Goal: Information Seeking & Learning: Learn about a topic

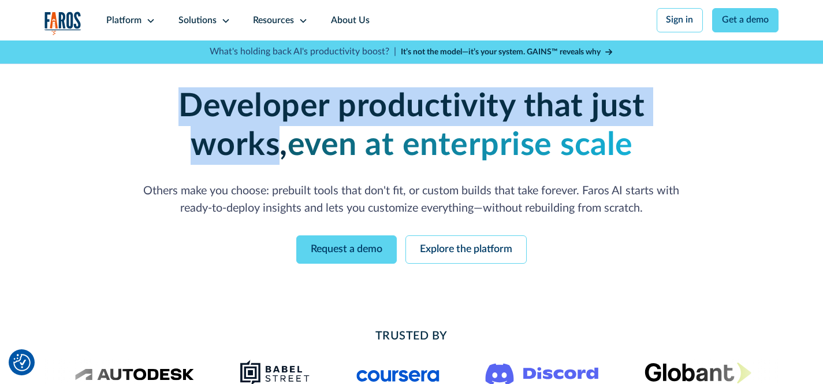
drag, startPoint x: 136, startPoint y: 104, endPoint x: 692, endPoint y: 122, distance: 555.6
click at [645, 122] on strong "Developer productivity that just works," at bounding box center [412, 125] width 466 height 71
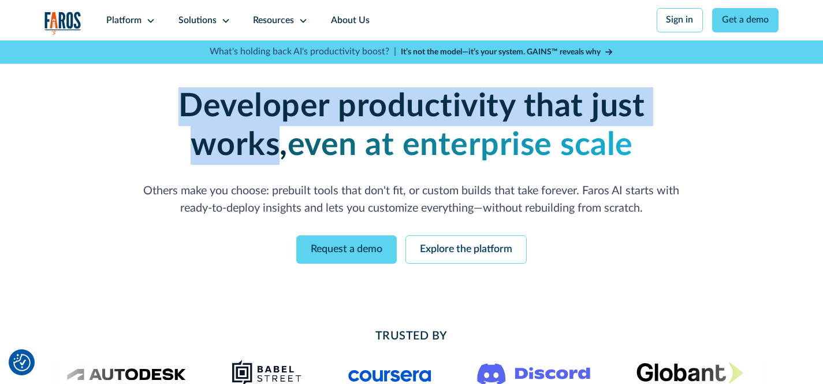
click at [645, 122] on strong "Developer productivity that just works," at bounding box center [412, 125] width 466 height 71
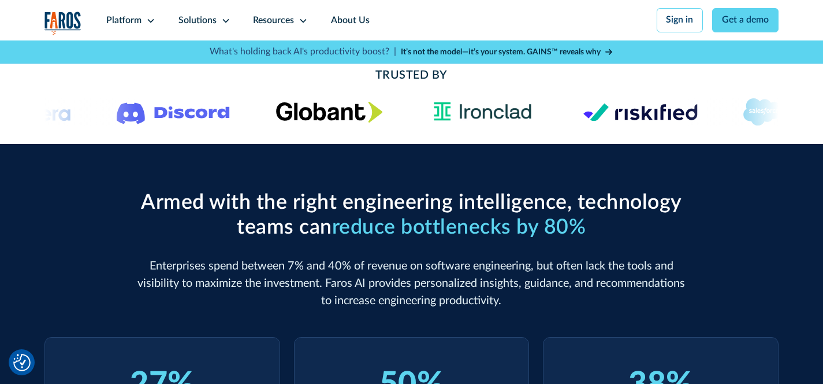
scroll to position [261, 0]
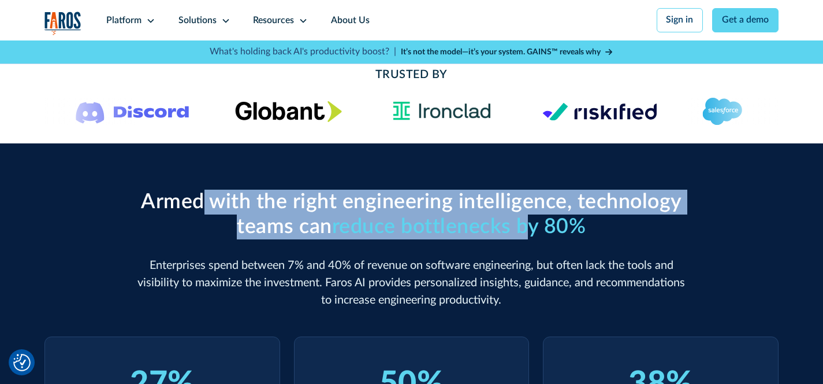
drag, startPoint x: 199, startPoint y: 201, endPoint x: 532, endPoint y: 222, distance: 333.6
click at [532, 222] on h2 "Armed with the right engineering intelligence, technology teams can reduce bott…" at bounding box center [411, 215] width 551 height 50
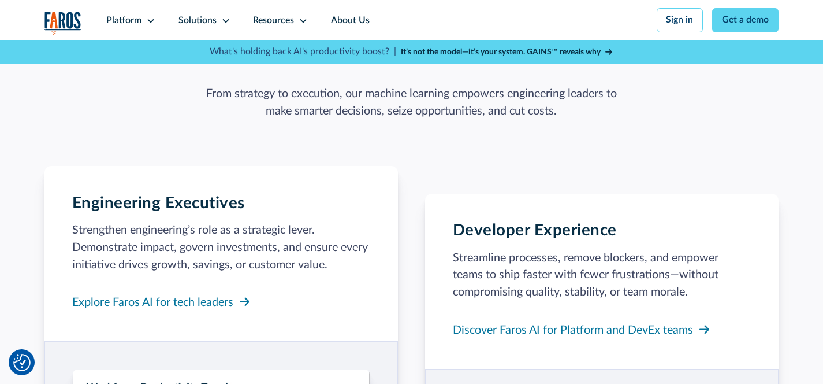
scroll to position [0, 0]
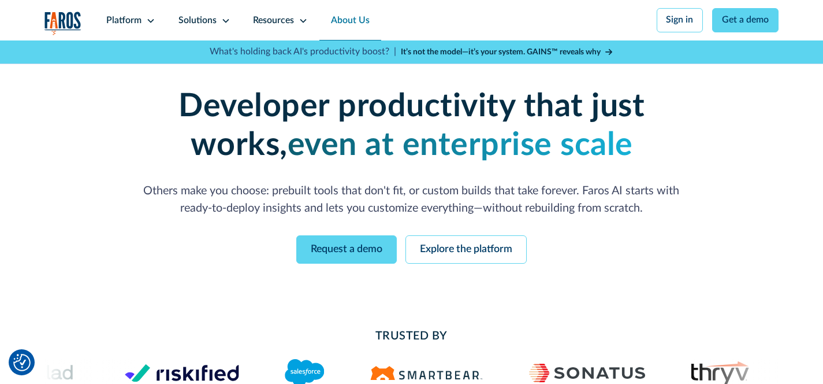
click at [347, 21] on link "About Us" at bounding box center [351, 20] width 62 height 40
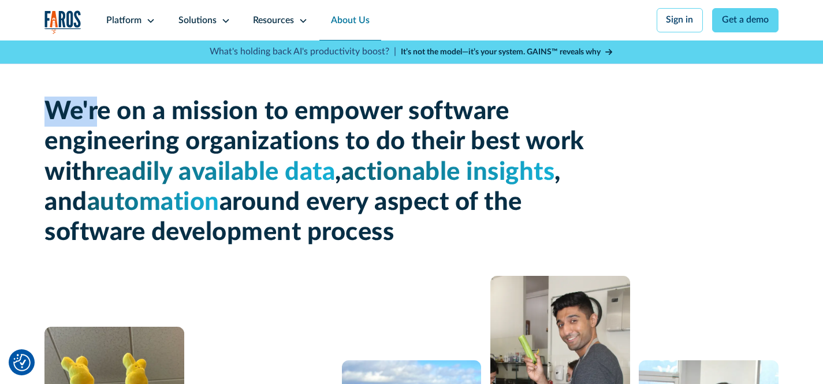
drag, startPoint x: 27, startPoint y: 112, endPoint x: 98, endPoint y: 113, distance: 71.1
click at [98, 113] on div "We're on a mission to empower software engineering organizations to do their be…" at bounding box center [411, 327] width 823 height 572
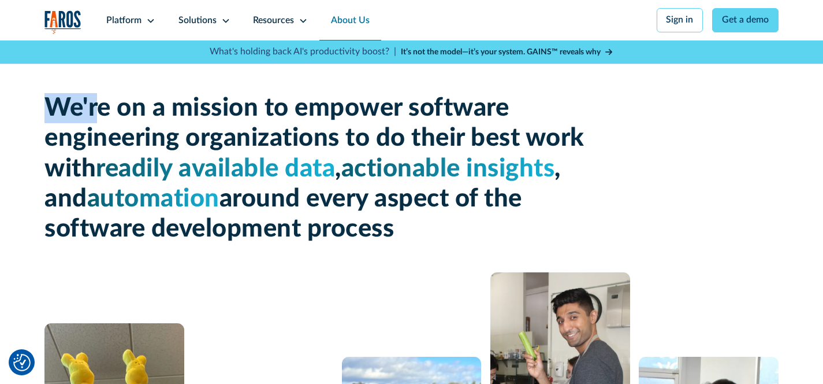
scroll to position [5, 0]
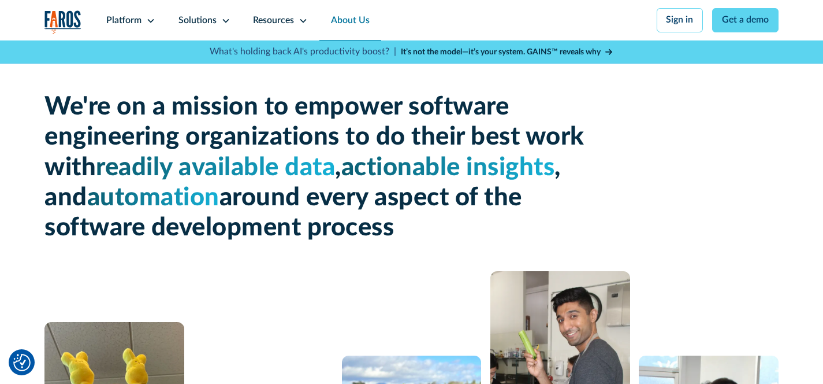
click at [354, 110] on h1 "We're on a mission to empower software engineering organizations to do their be…" at bounding box center [319, 167] width 551 height 151
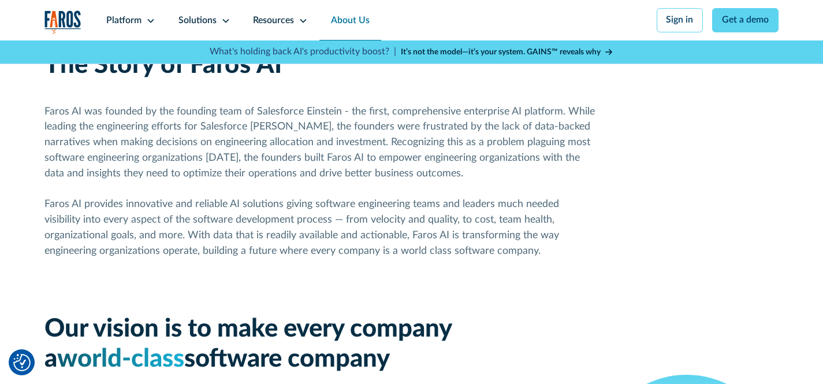
scroll to position [698, 0]
